Goal: Task Accomplishment & Management: Complete application form

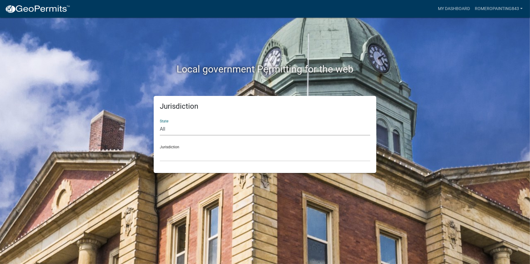
click at [191, 133] on select "All [US_STATE] [US_STATE] [US_STATE] [US_STATE] [US_STATE] [US_STATE] [US_STATE…" at bounding box center [265, 129] width 210 height 12
select select "[US_STATE]"
click at [160, 123] on select "All Colorado Georgia Indiana Iowa Kansas Minnesota Ohio South Carolina Wisconsin" at bounding box center [265, 129] width 210 height 12
click at [180, 157] on select "Abbeville County, South Carolina Jasper County, South Carolina" at bounding box center [265, 155] width 210 height 12
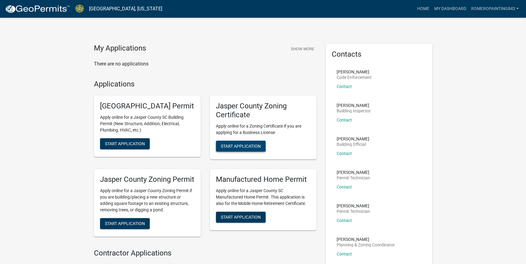
click at [240, 144] on span "Start Application" at bounding box center [241, 146] width 40 height 5
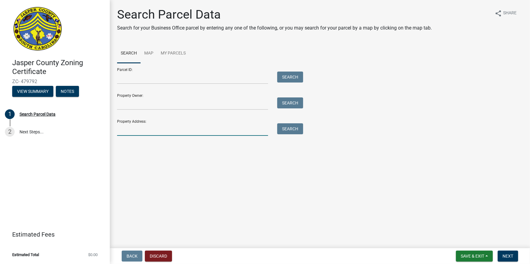
click at [226, 131] on input "Property Address:" at bounding box center [192, 129] width 151 height 12
type input "59 Carson Rd"
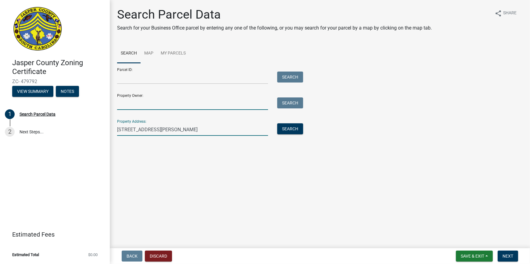
type input "jose luis romero hernandez"
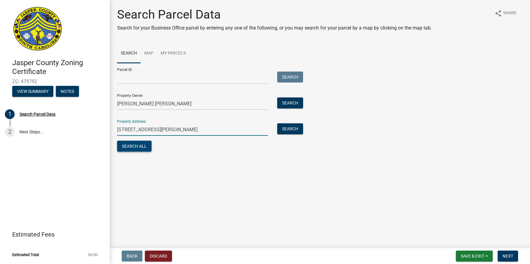
click at [142, 150] on button "Search All" at bounding box center [134, 146] width 34 height 11
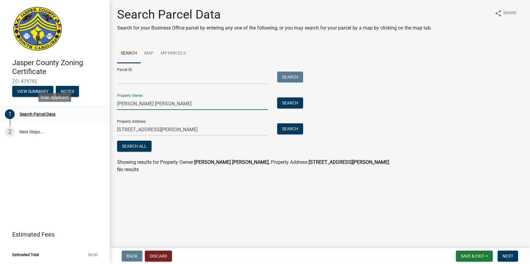
drag, startPoint x: 178, startPoint y: 104, endPoint x: 82, endPoint y: 119, distance: 96.7
click at [82, 119] on div "Jasper County Zoning Certificate ZC- 479792 View Summary Notes 1 Search Parcel …" at bounding box center [265, 132] width 530 height 264
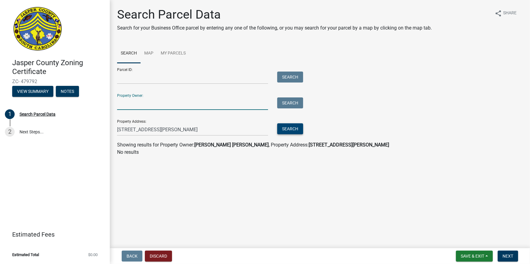
click at [294, 129] on button "Search" at bounding box center [290, 128] width 26 height 11
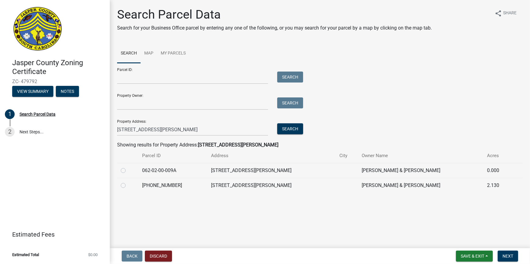
click at [128, 182] on label at bounding box center [128, 182] width 0 height 0
click at [128, 185] on input "radio" at bounding box center [130, 184] width 4 height 4
radio input "true"
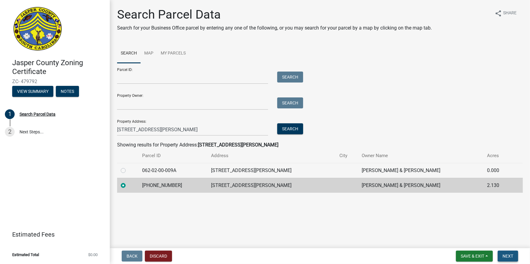
click at [501, 256] on button "Next" at bounding box center [507, 256] width 20 height 11
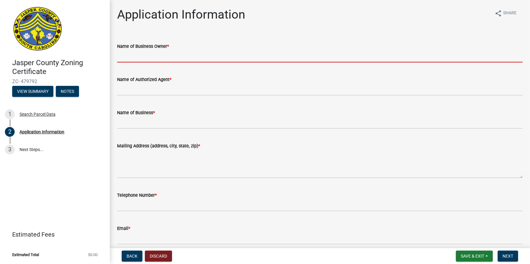
click at [168, 59] on input "Name of Business Owner *" at bounding box center [319, 56] width 405 height 12
type input "Jose Luis Romero"
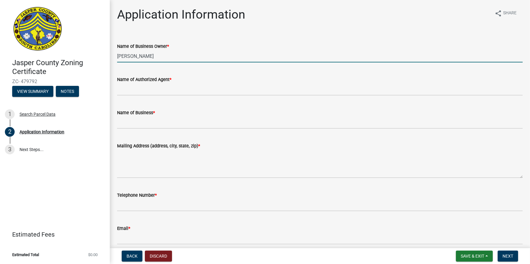
type input "Jose Luis Romero"
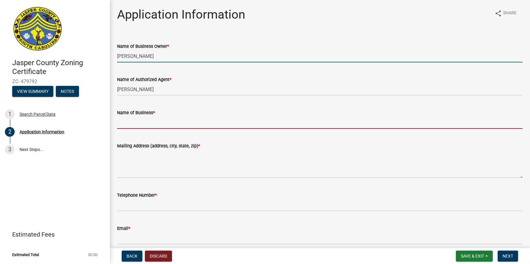
type input "Jose Luis Romero"
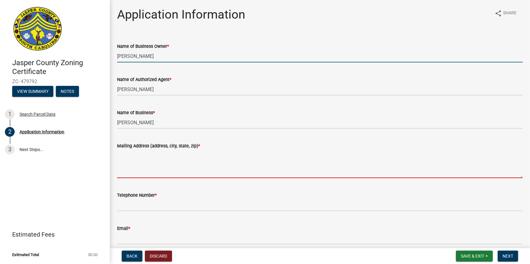
type textarea "59 Carson Rd"
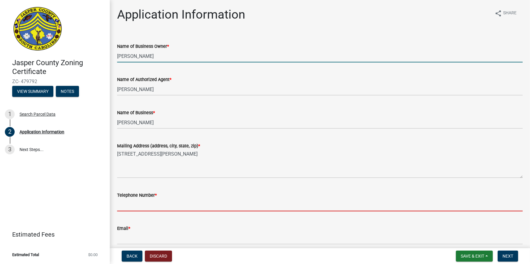
type input "8433051849"
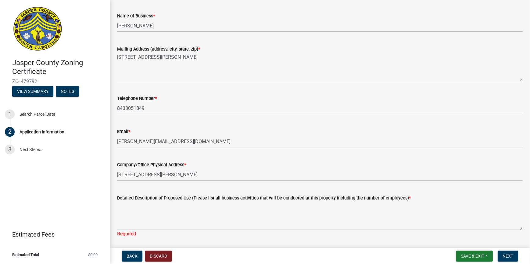
scroll to position [111, 0]
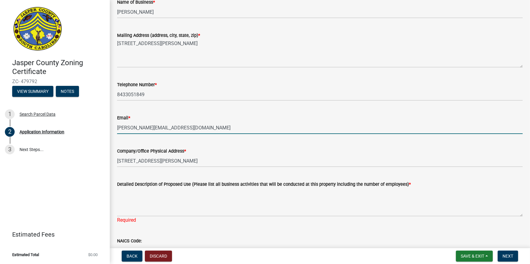
click at [189, 133] on input "jose.romero4444@icloud.com" at bounding box center [319, 128] width 405 height 12
click at [194, 126] on input "jose.romero4444@icloud.com" at bounding box center [319, 128] width 405 height 12
click at [252, 126] on input "jose.romero4444@icloud.com" at bounding box center [319, 128] width 405 height 12
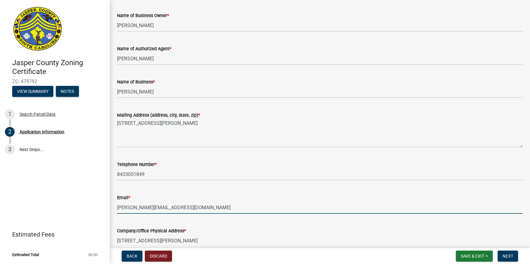
scroll to position [0, 0]
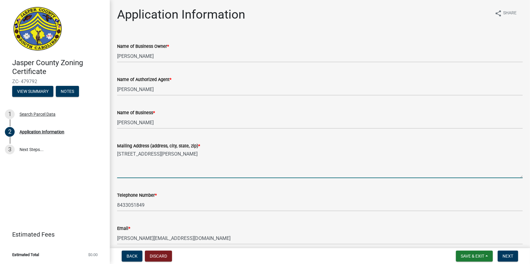
click at [177, 164] on textarea "59 Carson Rd" at bounding box center [319, 164] width 405 height 29
click at [181, 160] on textarea "59 Carson Rd" at bounding box center [319, 164] width 405 height 29
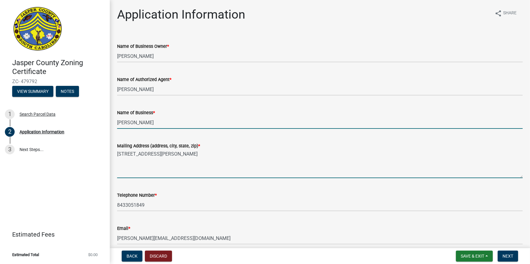
click at [244, 123] on input "Jose Luis Romero" at bounding box center [319, 122] width 405 height 12
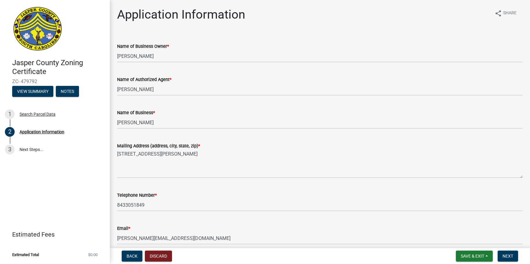
click at [249, 139] on div "Mailing Address (address, city, state, zip) * 59 Carson Rd" at bounding box center [319, 156] width 405 height 44
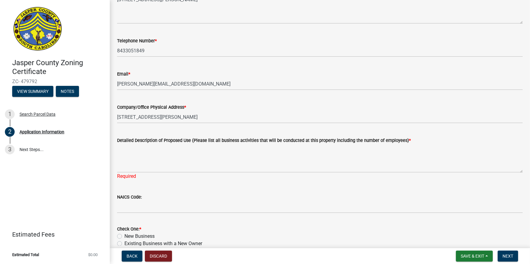
scroll to position [194, 0]
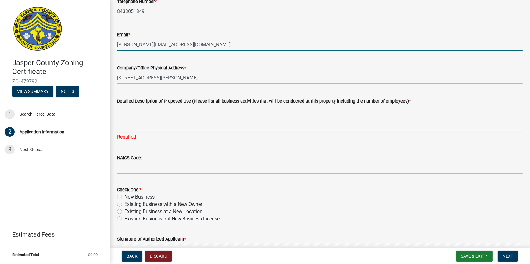
click at [198, 47] on input "jose.romero4444@icloud.com" at bounding box center [319, 44] width 405 height 12
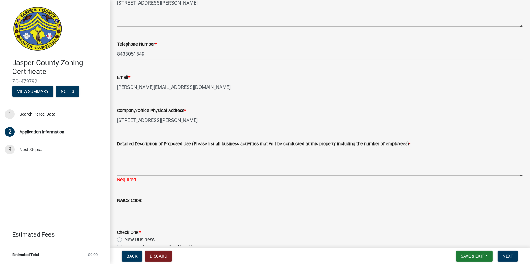
scroll to position [138, 0]
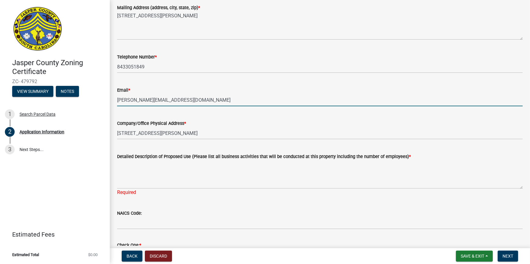
drag, startPoint x: 209, startPoint y: 106, endPoint x: 205, endPoint y: 107, distance: 4.4
click at [205, 107] on wm-data-entity-input "Email * jose.romero4444@icloud.com" at bounding box center [319, 94] width 405 height 33
click at [206, 104] on input "jose.romero4444@icloud.com" at bounding box center [319, 100] width 405 height 12
click at [206, 103] on input "jose.romero4444@icloud.com" at bounding box center [319, 100] width 405 height 12
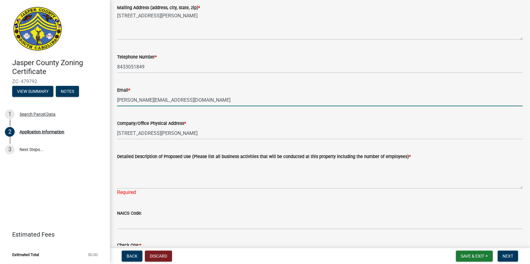
click at [206, 103] on input "jose.romero4444@icloud.com" at bounding box center [319, 100] width 405 height 12
click at [215, 99] on input "jose.romero4444@icloud.com" at bounding box center [319, 100] width 405 height 12
click at [219, 99] on input "jose.romero4444@icloud.com" at bounding box center [319, 100] width 405 height 12
click at [191, 101] on input "jose.romero4444@icloud.com" at bounding box center [319, 100] width 405 height 12
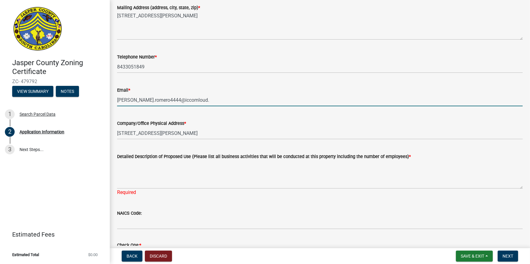
click at [197, 102] on input "jose.romero4444@iccomloud." at bounding box center [319, 100] width 405 height 12
click at [198, 101] on input "jose.romero4444@iccomloud." at bounding box center [319, 100] width 405 height 12
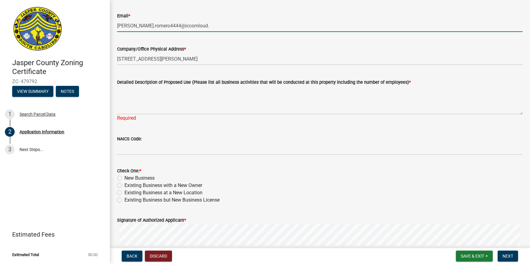
scroll to position [249, 0]
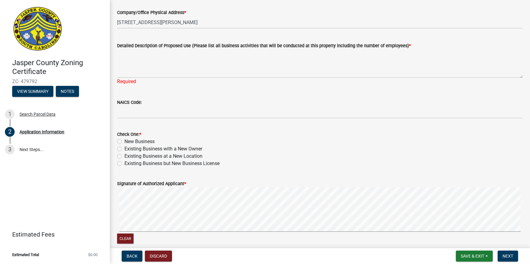
type input "jose.romero4444@iccomloud."
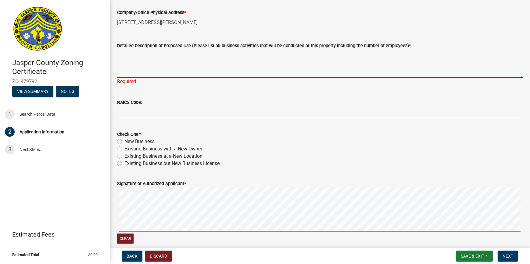
click at [151, 73] on textarea "Detailed Description of Proposed Use (Please list all business activities that …" at bounding box center [319, 63] width 405 height 29
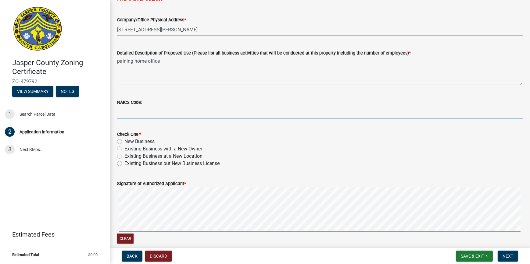
click at [175, 68] on textarea "paining home office" at bounding box center [319, 71] width 405 height 29
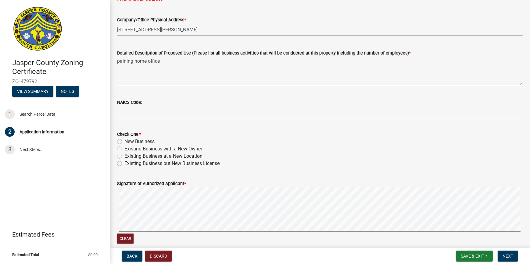
click at [133, 62] on textarea "paining home office" at bounding box center [319, 71] width 405 height 29
click at [187, 65] on textarea "painting home office" at bounding box center [319, 71] width 405 height 29
click at [134, 62] on textarea "painting home office" at bounding box center [319, 71] width 405 height 29
click at [184, 65] on textarea "painting business home office" at bounding box center [319, 71] width 405 height 29
click at [372, 59] on textarea "painting business home office 1 employess" at bounding box center [319, 71] width 405 height 29
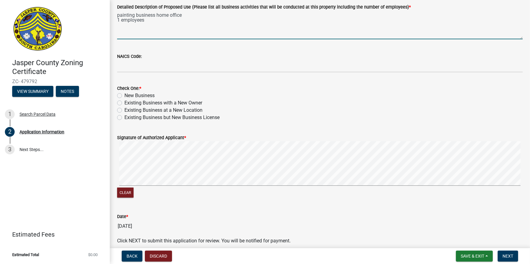
scroll to position [305, 0]
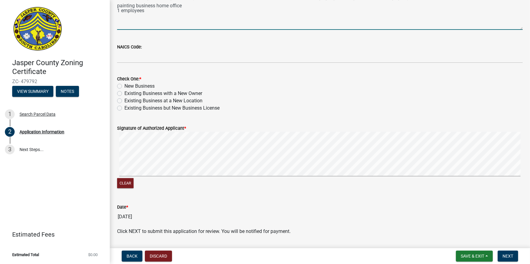
type textarea "painting business home office 1 employees"
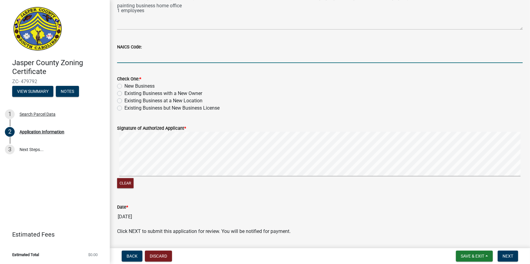
click at [162, 57] on input "NAICS Code:" at bounding box center [319, 57] width 405 height 12
click at [247, 85] on div "New Business" at bounding box center [319, 86] width 405 height 7
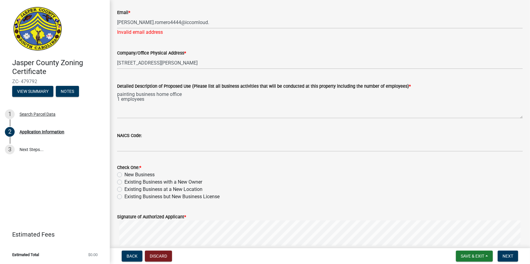
scroll to position [272, 0]
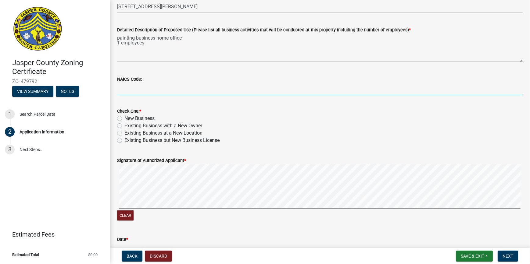
click at [294, 94] on input "NAICS Code:" at bounding box center [319, 89] width 405 height 12
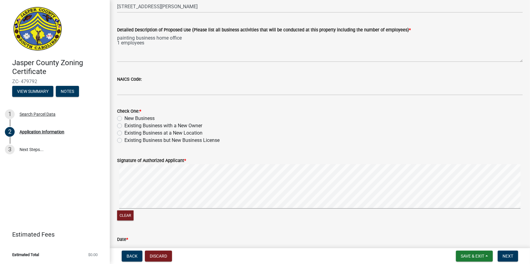
click at [302, 131] on div "Existing Business at a New Location" at bounding box center [319, 133] width 405 height 7
click at [124, 140] on label "Existing Business but New Business License" at bounding box center [171, 140] width 95 height 7
click at [124, 140] on input "Existing Business but New Business License" at bounding box center [126, 139] width 4 height 4
radio input "true"
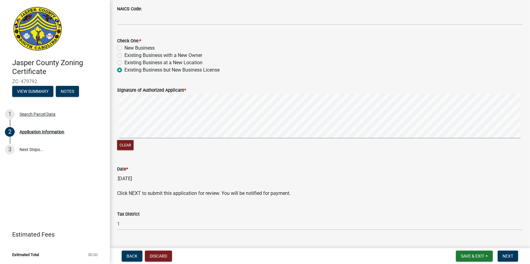
scroll to position [356, 0]
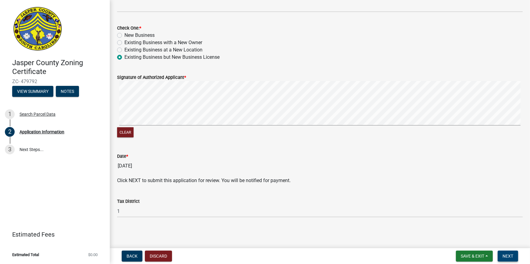
click at [504, 255] on span "Next" at bounding box center [507, 256] width 11 height 5
click at [511, 256] on span "Next" at bounding box center [507, 256] width 11 height 5
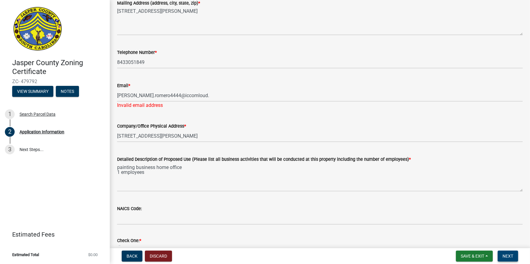
scroll to position [134, 0]
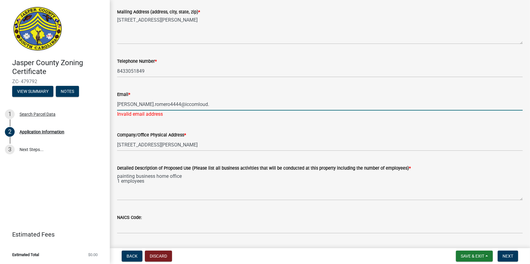
drag, startPoint x: 192, startPoint y: 105, endPoint x: 119, endPoint y: 98, distance: 73.1
click at [119, 98] on input "jose.romero4444@iccomloud." at bounding box center [319, 104] width 405 height 12
type input "j"
type input "r"
type input "romeropaining59@gmail.com"
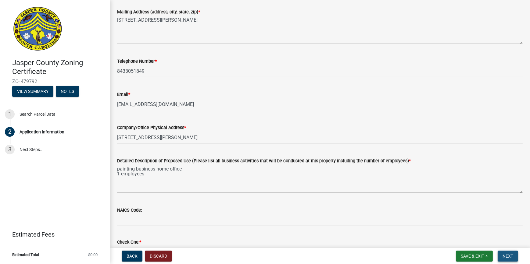
click at [510, 256] on span "Next" at bounding box center [507, 256] width 11 height 5
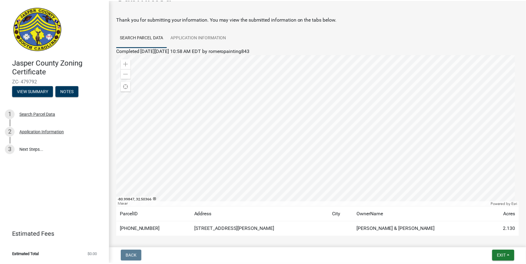
scroll to position [27, 0]
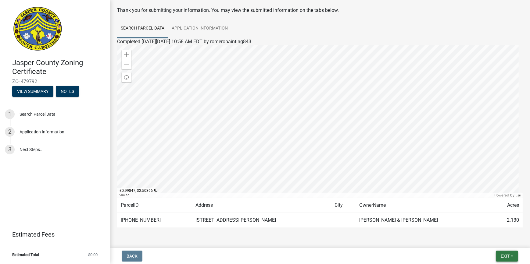
click at [507, 255] on span "Exit" at bounding box center [504, 256] width 9 height 5
click at [501, 255] on span "Exit" at bounding box center [504, 256] width 9 height 5
click at [509, 257] on span "Exit" at bounding box center [504, 256] width 9 height 5
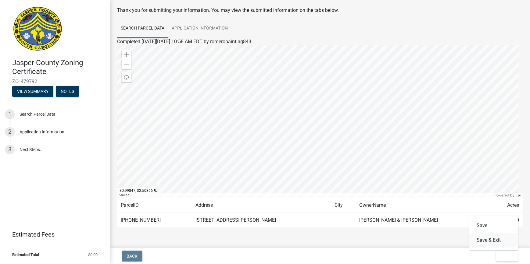
click at [488, 241] on button "Save & Exit" at bounding box center [493, 240] width 49 height 15
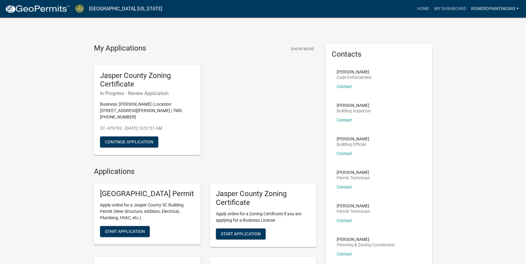
click at [490, 9] on link "romeropainting843" at bounding box center [494, 9] width 53 height 12
click at [484, 91] on div "My Applications Show More Jasper County Zoning Certificate In Progress - Review…" at bounding box center [263, 230] width 526 height 460
click at [420, 8] on link "Home" at bounding box center [422, 9] width 17 height 12
click at [424, 10] on link "Home" at bounding box center [422, 9] width 17 height 12
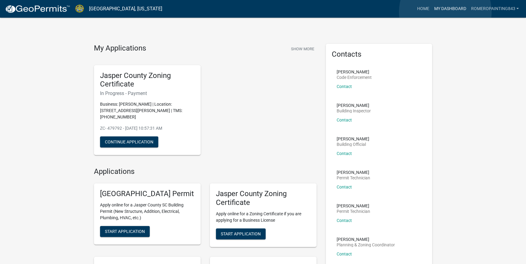
click at [446, 12] on link "My Dashboard" at bounding box center [449, 9] width 37 height 12
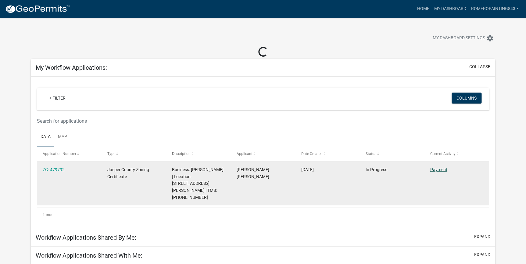
click at [433, 171] on link "Payment" at bounding box center [438, 169] width 17 height 5
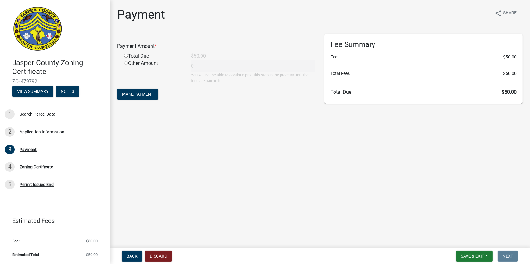
click at [126, 58] on input "radio" at bounding box center [126, 56] width 4 height 4
radio input "true"
type input "50"
click at [130, 95] on span "Make Payment" at bounding box center [137, 94] width 31 height 5
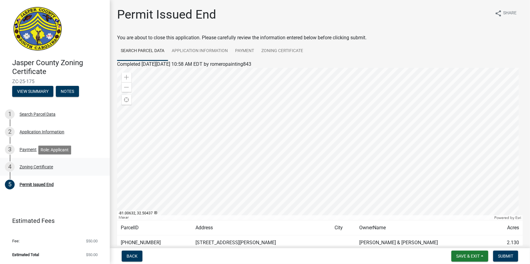
click at [40, 166] on div "Zoning Certificate" at bounding box center [37, 167] width 34 height 4
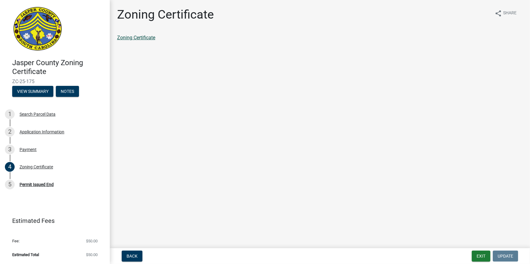
click at [137, 36] on link "Zoning Certificate" at bounding box center [136, 38] width 38 height 6
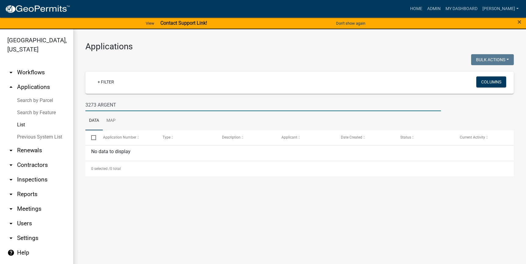
scroll to position [7, 0]
